Goal: Task Accomplishment & Management: Use online tool/utility

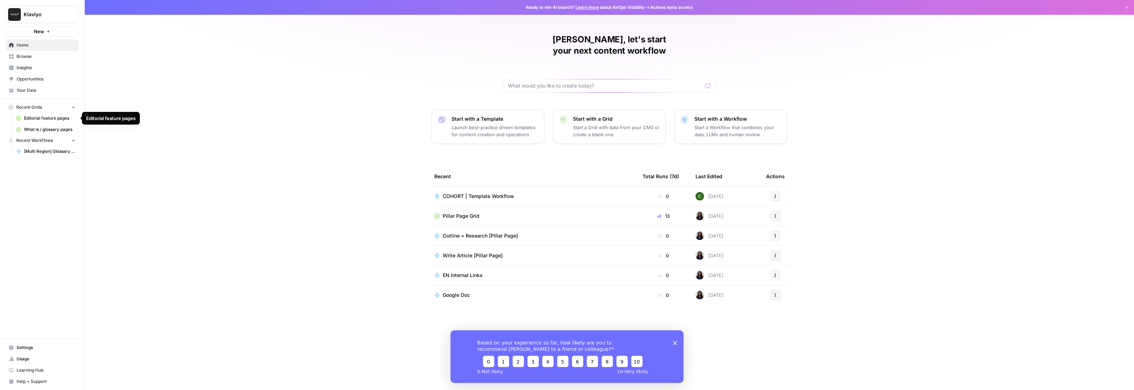
click at [75, 107] on icon "button" at bounding box center [73, 106] width 5 height 5
click at [75, 107] on icon "button" at bounding box center [73, 107] width 5 height 5
click at [36, 116] on span "Editorial feature pages" at bounding box center [50, 118] width 52 height 6
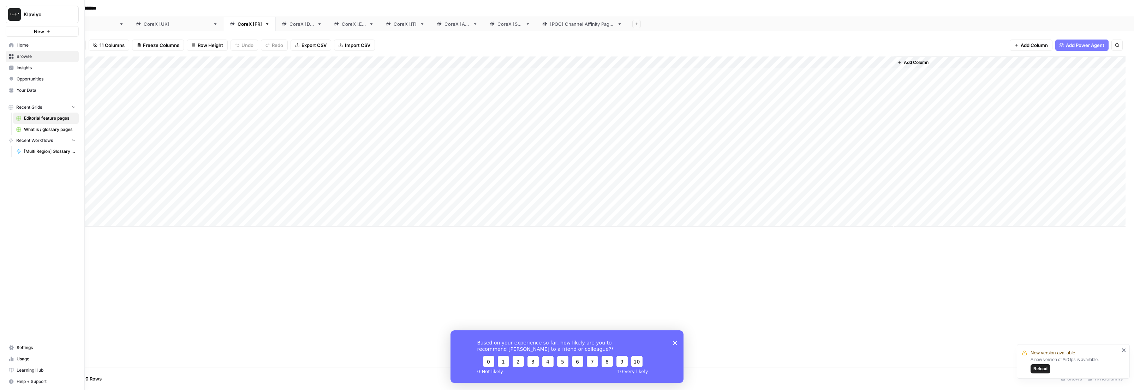
click at [10, 56] on icon at bounding box center [11, 56] width 5 height 5
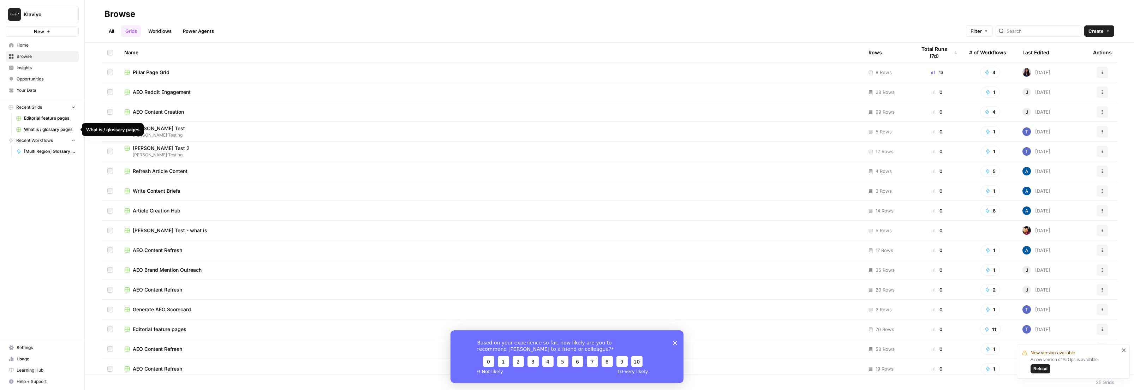
click at [59, 125] on link "What is / glossary pages" at bounding box center [46, 129] width 66 height 11
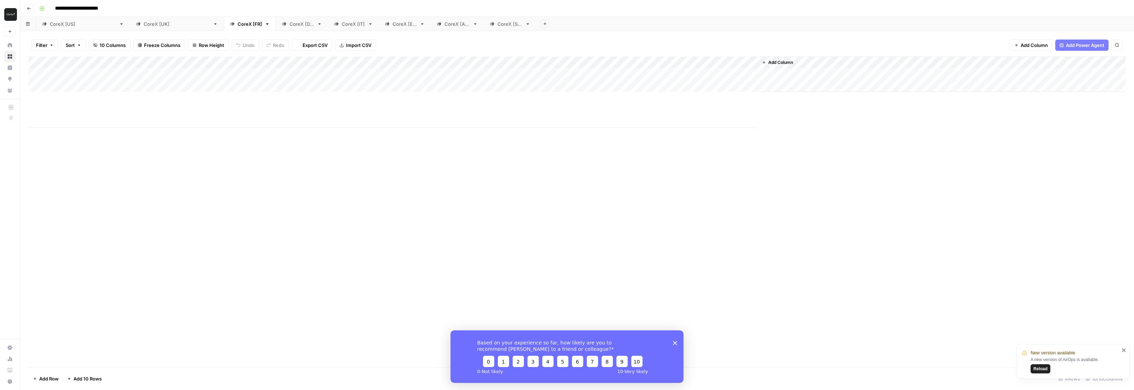
click at [7, 56] on link "Browse" at bounding box center [9, 56] width 11 height 11
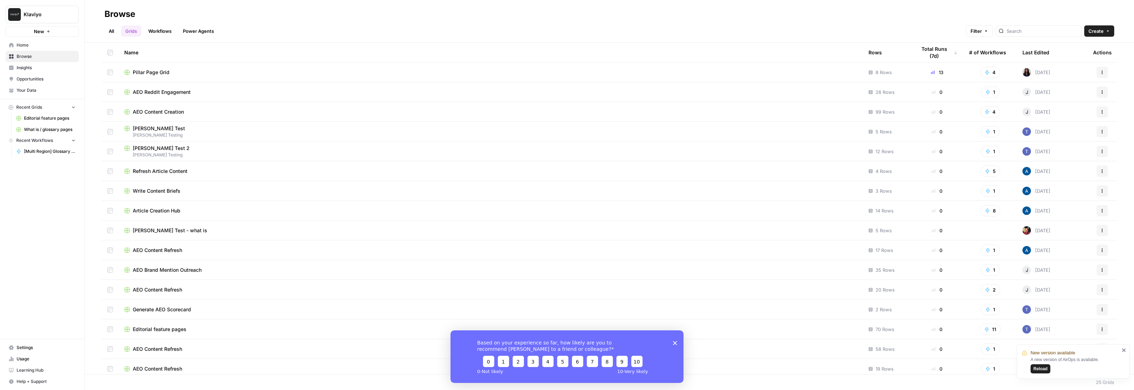
click at [177, 72] on div "Pillar Page Grid" at bounding box center [490, 72] width 733 height 7
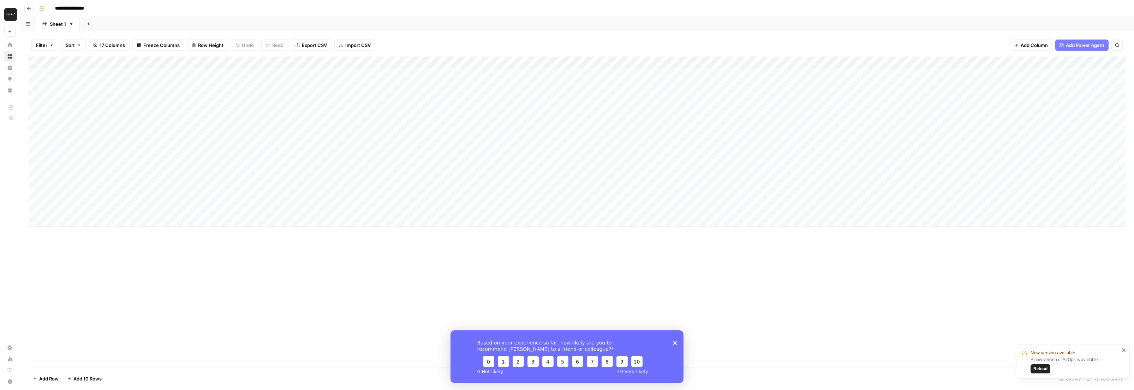
click at [9, 55] on icon at bounding box center [10, 56] width 5 height 5
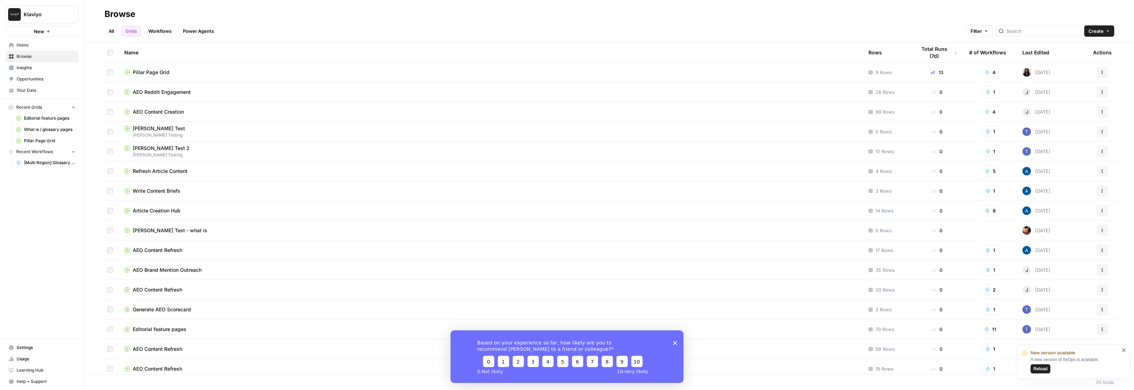
click at [112, 29] on link "All" at bounding box center [111, 30] width 14 height 11
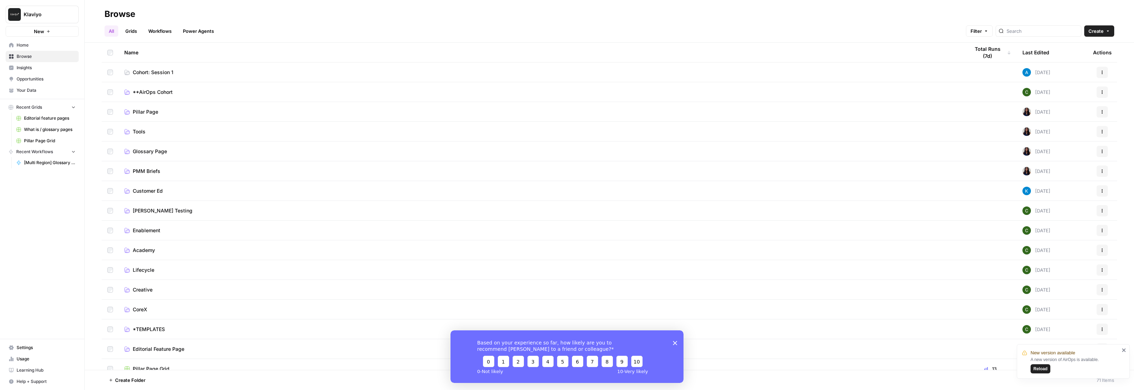
click at [214, 72] on link "Cohort: Session 1" at bounding box center [541, 72] width 834 height 7
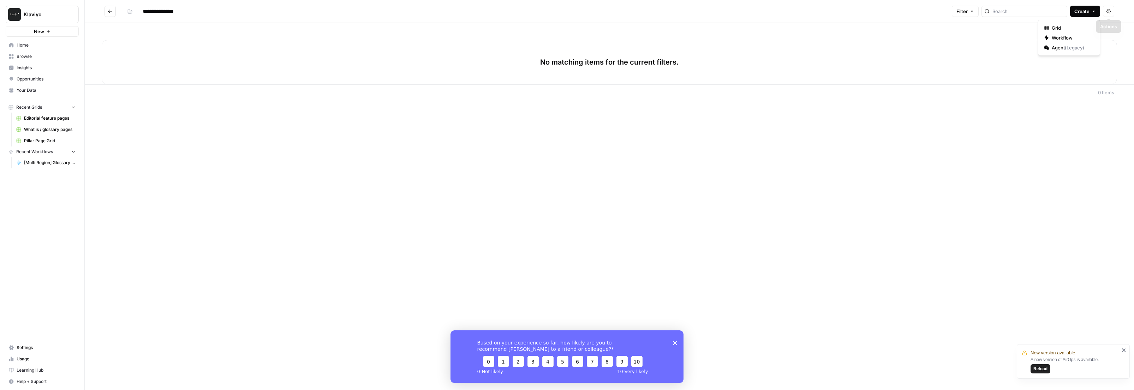
click at [1092, 13] on icon "button" at bounding box center [1093, 11] width 4 height 4
click at [1068, 37] on span "Workflow" at bounding box center [1072, 37] width 40 height 7
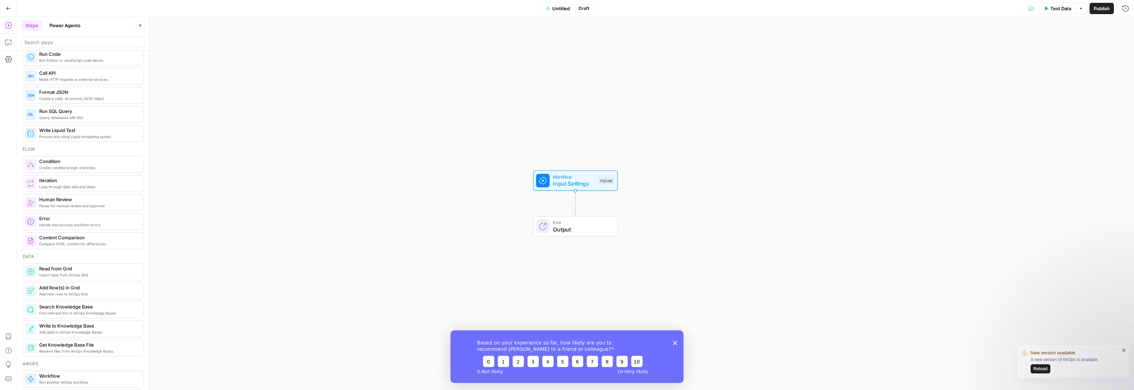
scroll to position [174, 0]
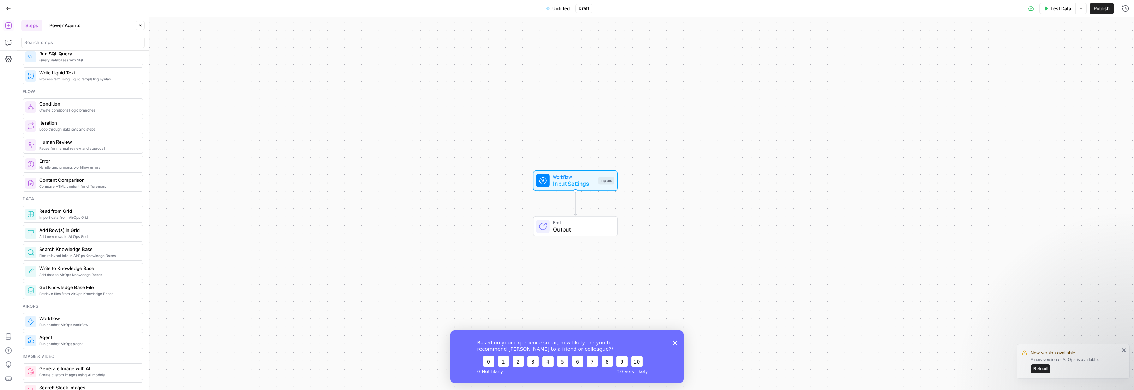
click at [587, 175] on span "Workflow" at bounding box center [574, 176] width 42 height 7
click at [1068, 47] on icon "button" at bounding box center [1069, 48] width 4 height 4
